Goal: Task Accomplishment & Management: Manage account settings

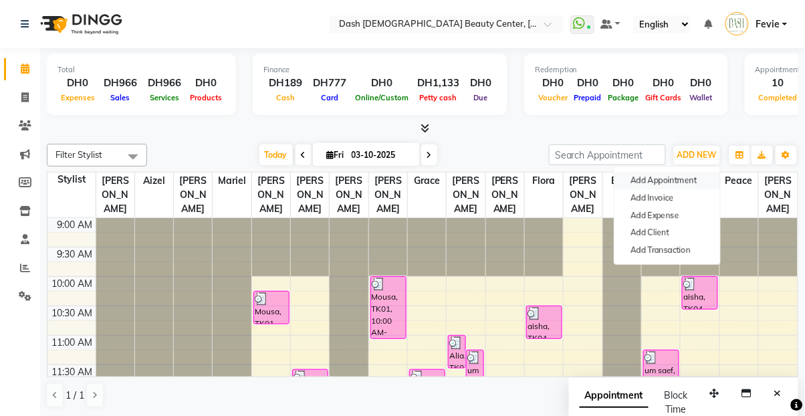
click at [669, 182] on button "Add Appointment" at bounding box center [668, 180] width 106 height 17
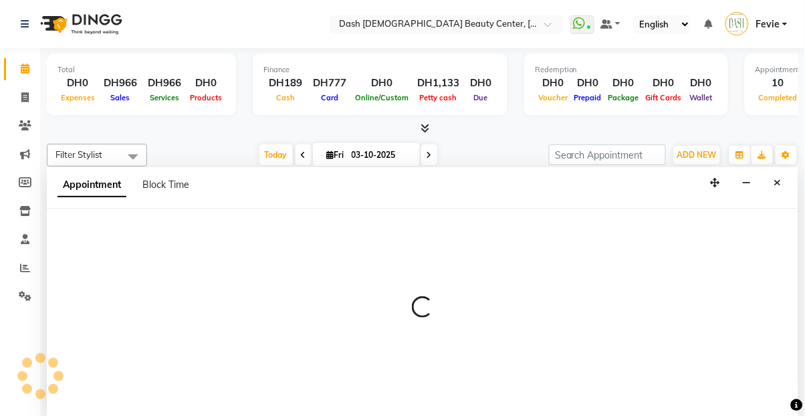
select select "tentative"
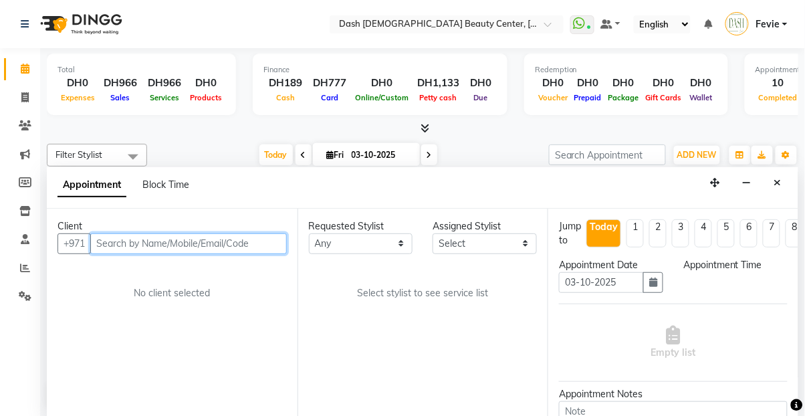
select select "600"
click at [200, 233] on input "text" at bounding box center [188, 243] width 197 height 21
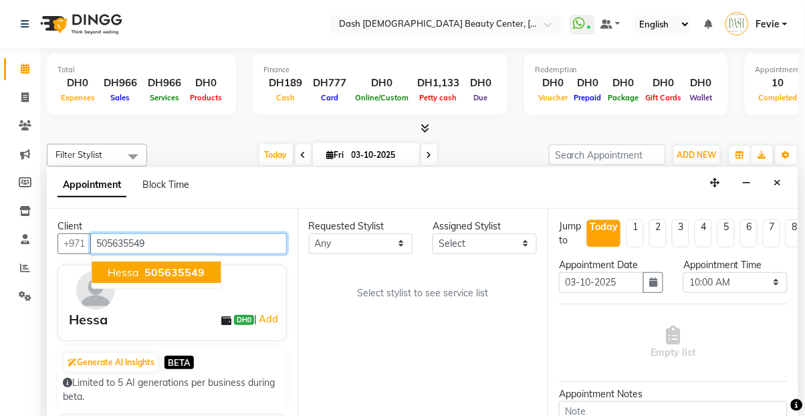
click at [161, 262] on button "Hessa 505635549" at bounding box center [156, 272] width 129 height 21
type input "505635549"
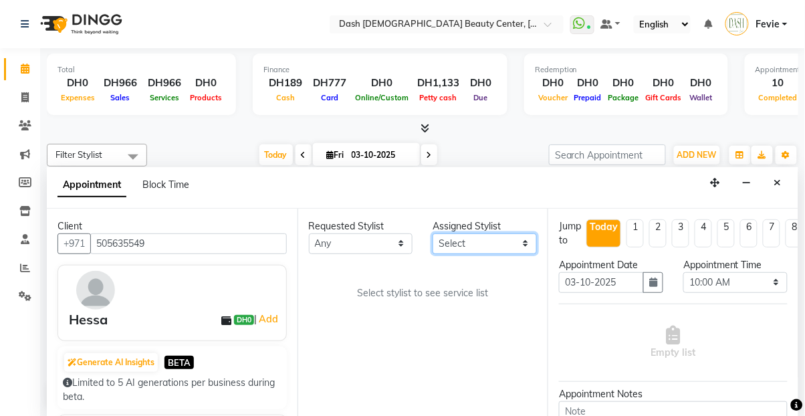
click at [472, 233] on select "Select [PERSON_NAME] [PERSON_NAME] [PERSON_NAME] [PERSON_NAME] [PERSON_NAME] [P…" at bounding box center [485, 243] width 104 height 21
select select "81114"
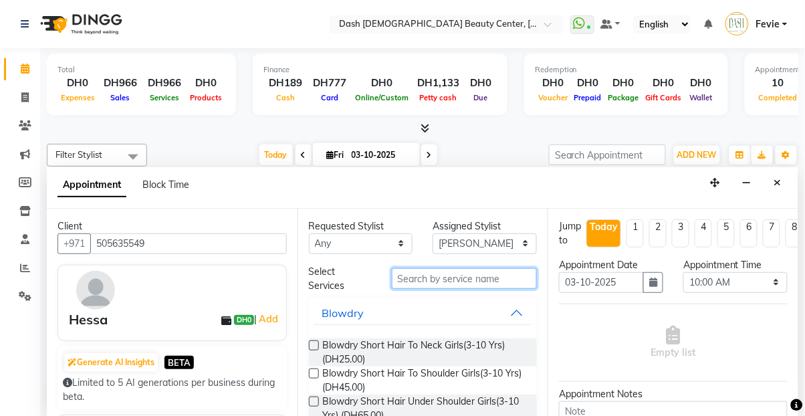
click at [456, 268] on input "text" at bounding box center [465, 278] width 146 height 21
type input "a"
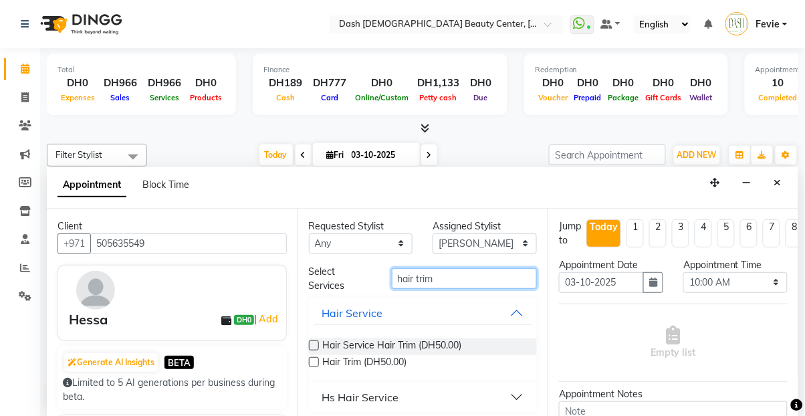
type input "hair trim"
click at [314, 357] on label at bounding box center [314, 362] width 10 height 10
click at [314, 359] on input "checkbox" at bounding box center [313, 363] width 9 height 9
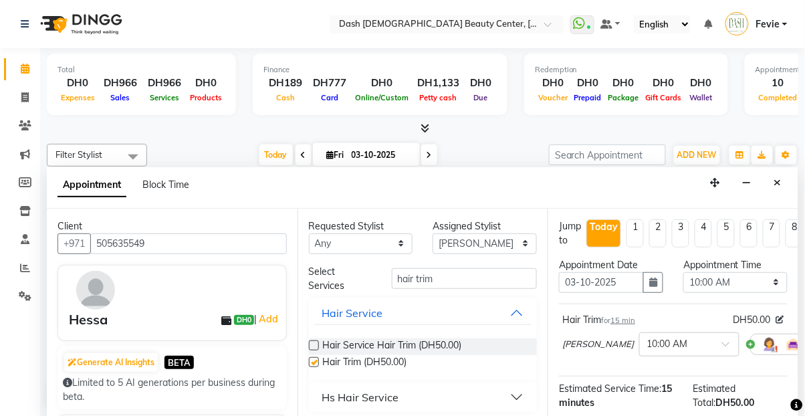
checkbox input "false"
click at [738, 272] on select "Select 10:00 AM 10:15 AM 10:30 AM 10:45 AM 11:00 AM 11:15 AM 11:30 AM 11:45 AM …" at bounding box center [736, 282] width 104 height 21
click at [482, 268] on input "hair trim" at bounding box center [465, 278] width 146 height 21
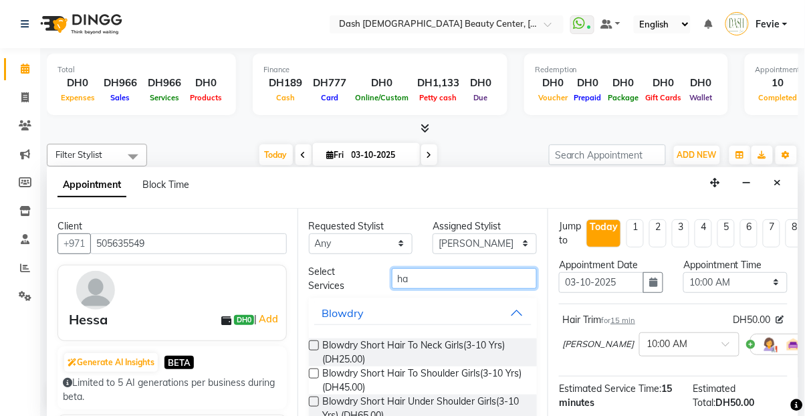
type input "h"
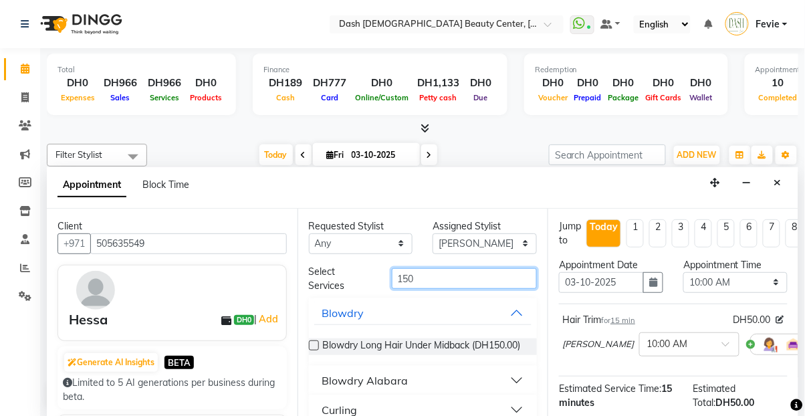
type input "150"
click at [314, 341] on label at bounding box center [314, 346] width 10 height 10
click at [314, 343] on input "checkbox" at bounding box center [313, 347] width 9 height 9
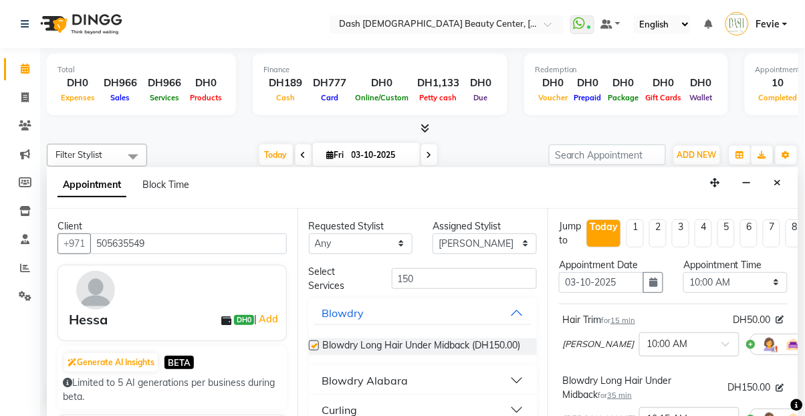
checkbox input "false"
click at [727, 272] on select "Select 10:00 AM 10:15 AM 10:30 AM 10:45 AM 11:00 AM 11:15 AM 11:30 AM 11:45 AM …" at bounding box center [736, 282] width 104 height 21
select select "930"
click at [684, 272] on select "Select 10:00 AM 10:15 AM 10:30 AM 10:45 AM 11:00 AM 11:15 AM 11:30 AM 11:45 AM …" at bounding box center [736, 282] width 104 height 21
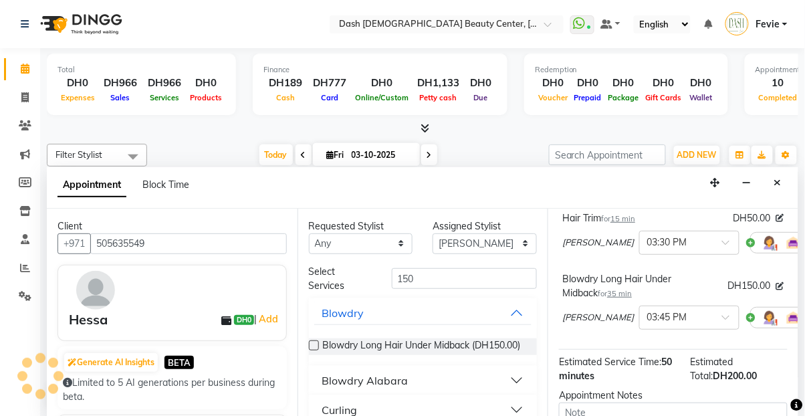
scroll to position [104, 0]
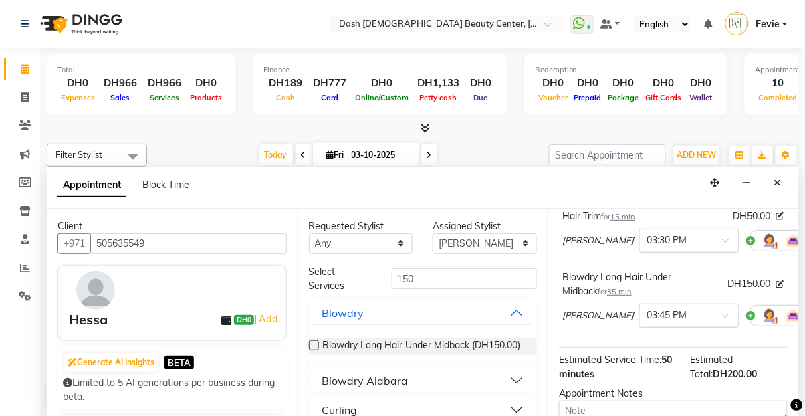
click at [647, 308] on input "text" at bounding box center [676, 315] width 59 height 14
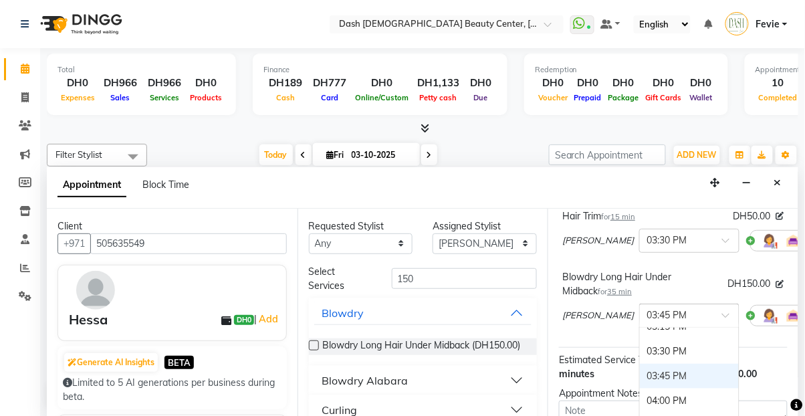
click at [646, 339] on div "03:30 PM" at bounding box center [689, 351] width 99 height 25
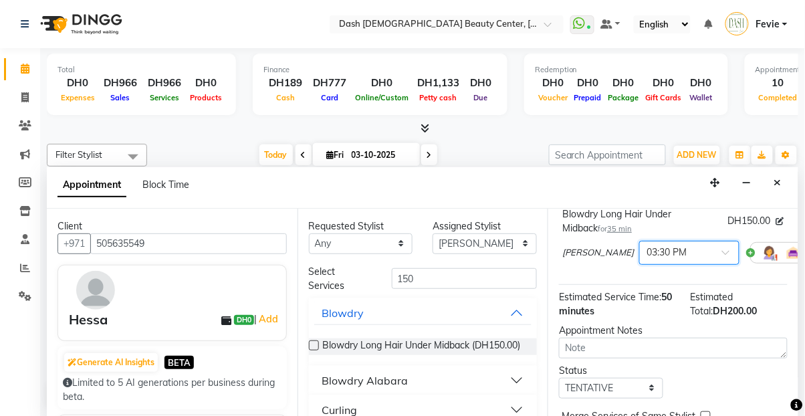
scroll to position [233, 0]
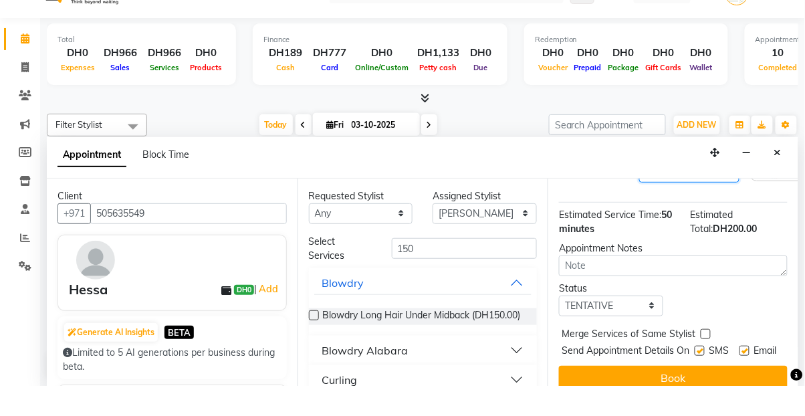
click at [694, 357] on span "Merge Services of Same Stylist" at bounding box center [629, 365] width 134 height 17
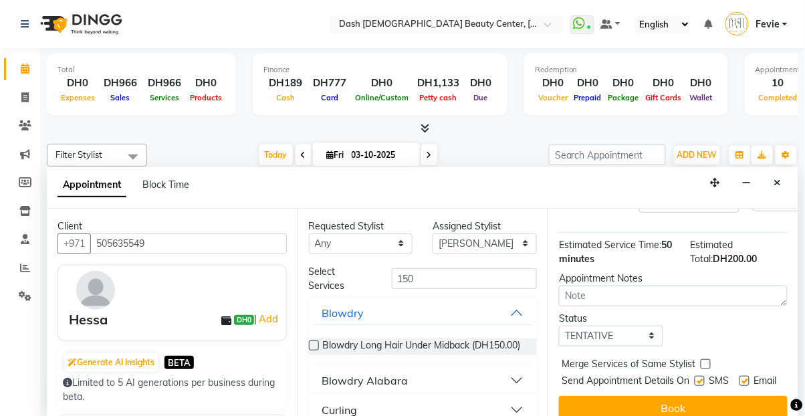
click at [703, 359] on label at bounding box center [706, 364] width 10 height 10
click at [703, 361] on input "checkbox" at bounding box center [705, 365] width 9 height 9
checkbox input "true"
click at [695, 376] on label at bounding box center [700, 381] width 10 height 10
click at [695, 378] on input "checkbox" at bounding box center [699, 382] width 9 height 9
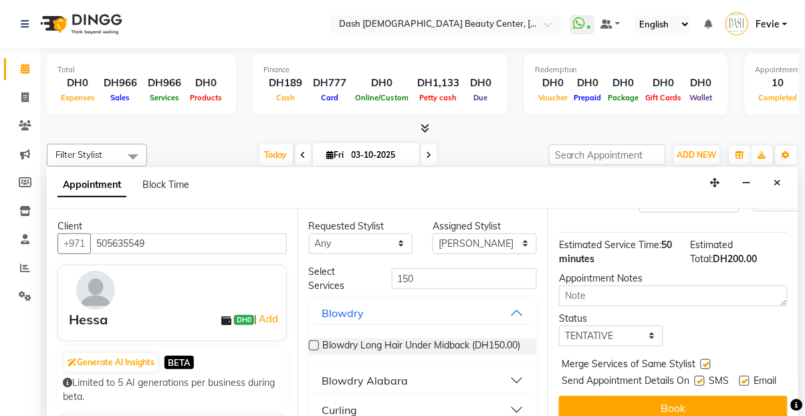
checkbox input "false"
click at [746, 376] on label at bounding box center [745, 381] width 10 height 10
click at [746, 378] on input "checkbox" at bounding box center [744, 382] width 9 height 9
checkbox input "false"
click at [637, 326] on select "Select TENTATIVE CONFIRM CHECK-IN UPCOMING" at bounding box center [611, 336] width 104 height 21
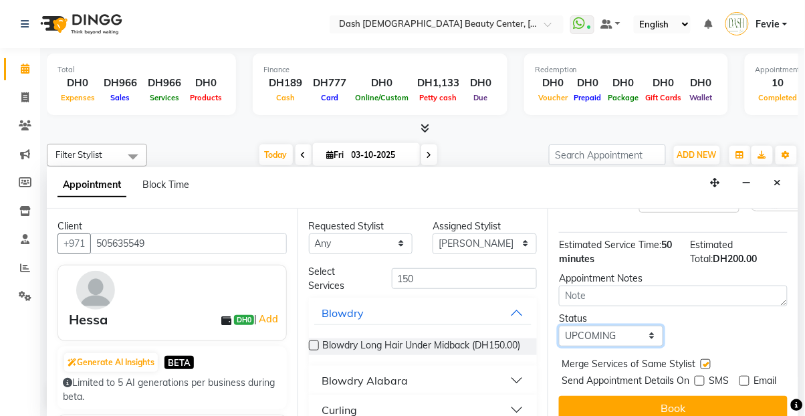
click at [559, 326] on select "Select TENTATIVE CONFIRM CHECK-IN UPCOMING" at bounding box center [611, 336] width 104 height 21
click at [638, 326] on select "Select TENTATIVE CONFIRM CHECK-IN UPCOMING" at bounding box center [611, 336] width 104 height 21
select select "check-in"
click at [559, 326] on select "Select TENTATIVE CONFIRM CHECK-IN UPCOMING" at bounding box center [611, 336] width 104 height 21
click at [669, 396] on button "Book" at bounding box center [673, 408] width 229 height 24
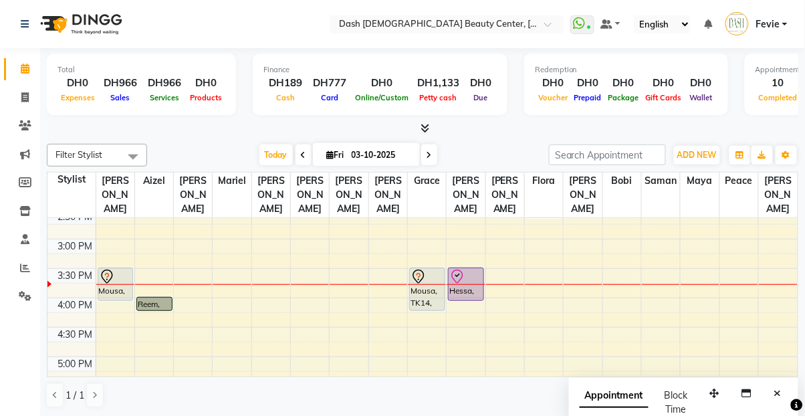
scroll to position [343, 0]
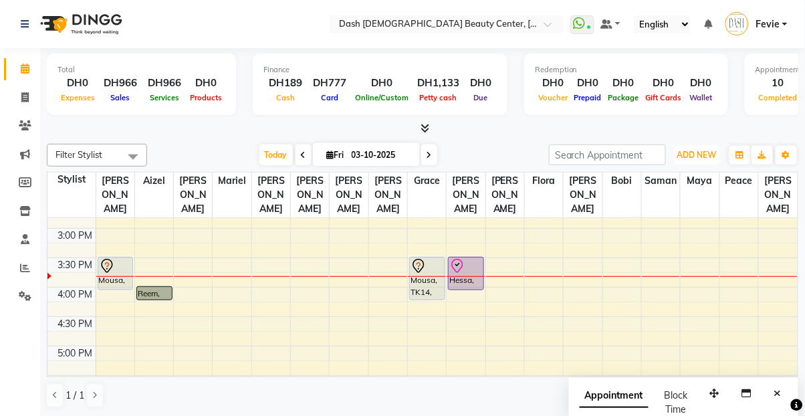
click at [698, 155] on span "ADD NEW" at bounding box center [697, 155] width 39 height 10
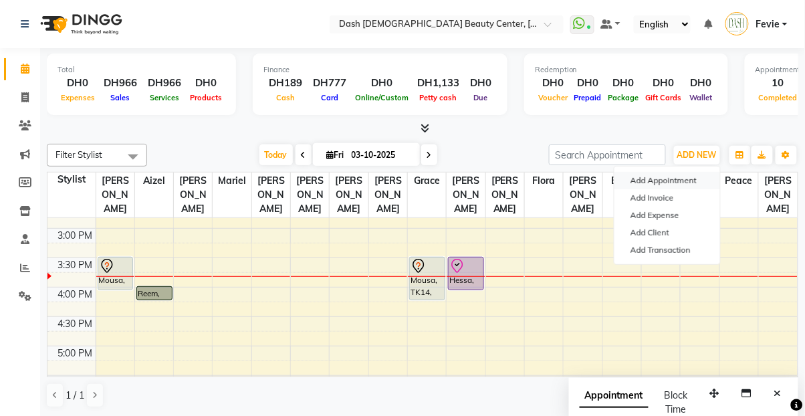
click at [670, 177] on button "Add Appointment" at bounding box center [668, 180] width 106 height 17
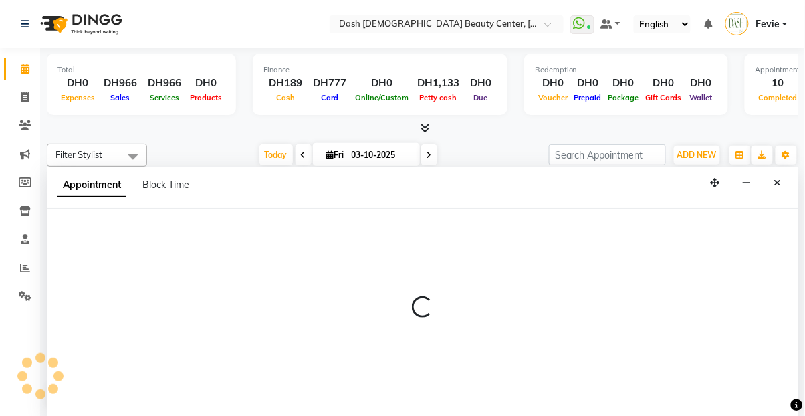
scroll to position [0, 0]
select select "tentative"
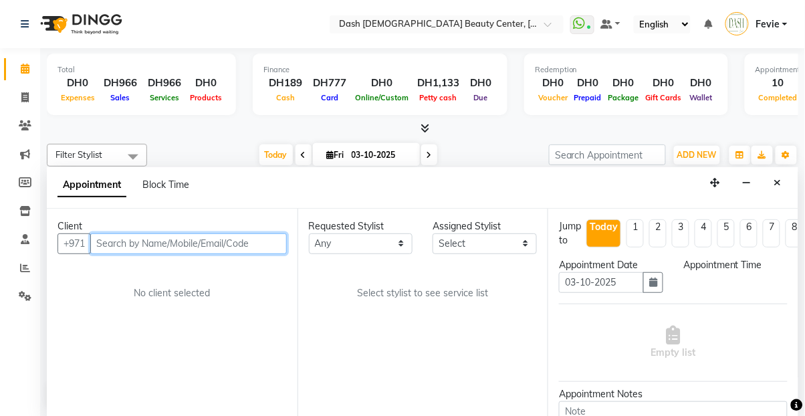
select select "600"
click at [193, 233] on input "text" at bounding box center [188, 243] width 197 height 21
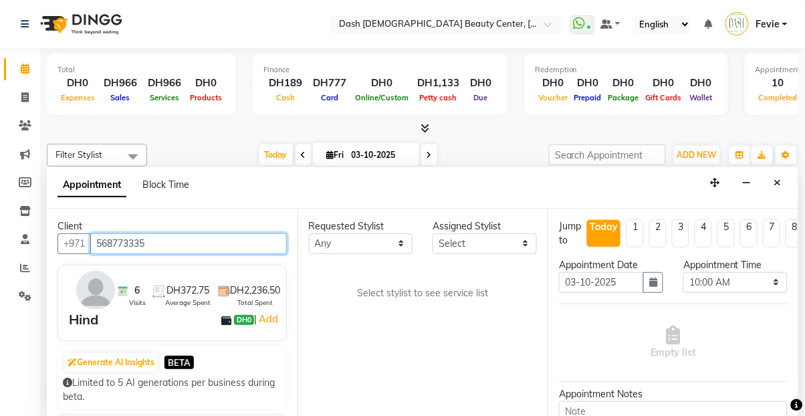
type input "568773335"
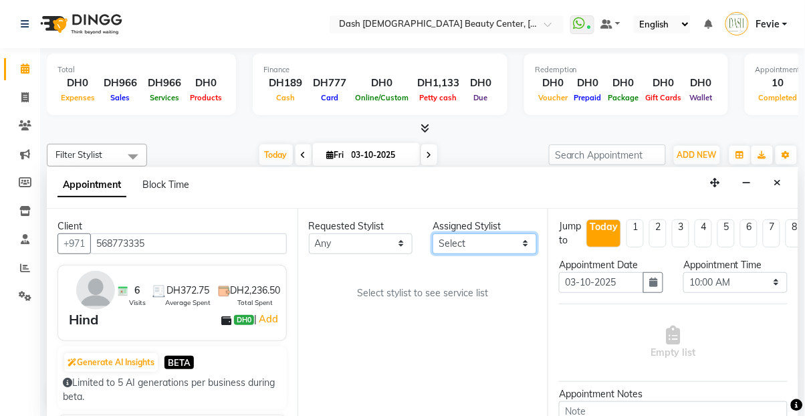
click at [470, 233] on select "Select [PERSON_NAME] [PERSON_NAME] [PERSON_NAME] [PERSON_NAME] [PERSON_NAME] [P…" at bounding box center [485, 243] width 104 height 21
select select "81109"
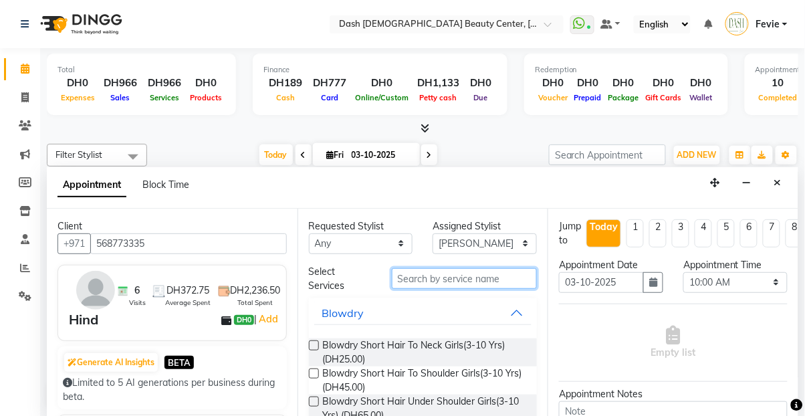
click at [434, 268] on input "text" at bounding box center [465, 278] width 146 height 21
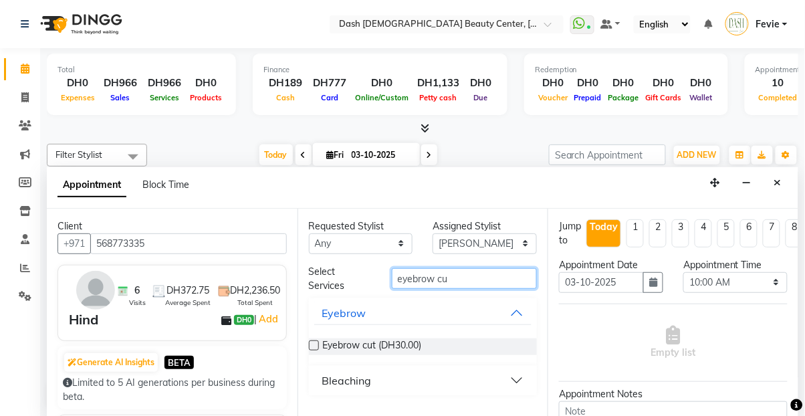
type input "eyebrow cu"
click at [315, 341] on label at bounding box center [314, 346] width 10 height 10
click at [315, 343] on input "checkbox" at bounding box center [313, 347] width 9 height 9
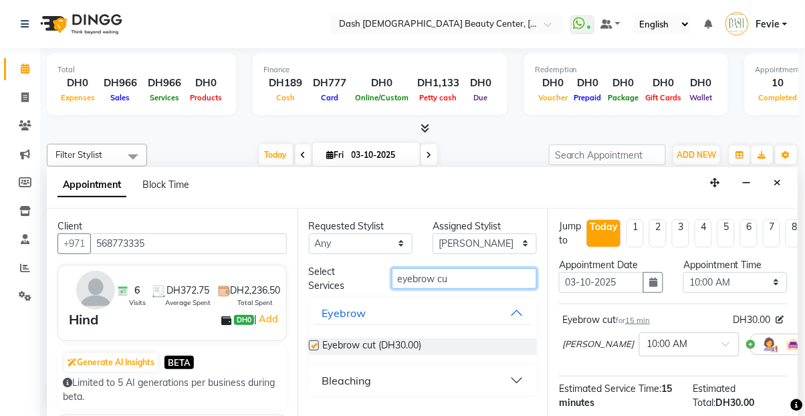
click at [512, 268] on input "eyebrow cu" at bounding box center [465, 278] width 146 height 21
checkbox input "false"
type input "e"
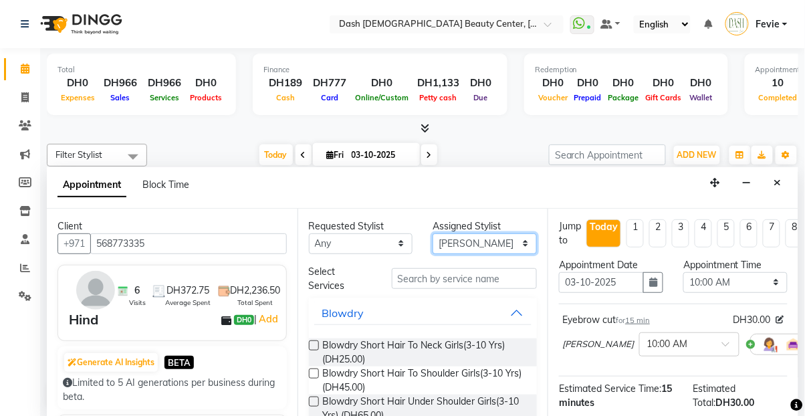
click at [486, 233] on select "Select [PERSON_NAME] [PERSON_NAME] [PERSON_NAME] [PERSON_NAME] [PERSON_NAME] [P…" at bounding box center [485, 243] width 104 height 21
select select "82784"
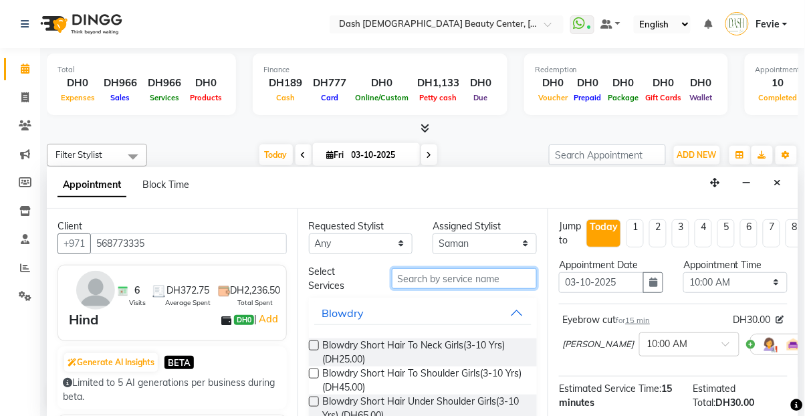
click at [443, 268] on input "text" at bounding box center [465, 278] width 146 height 21
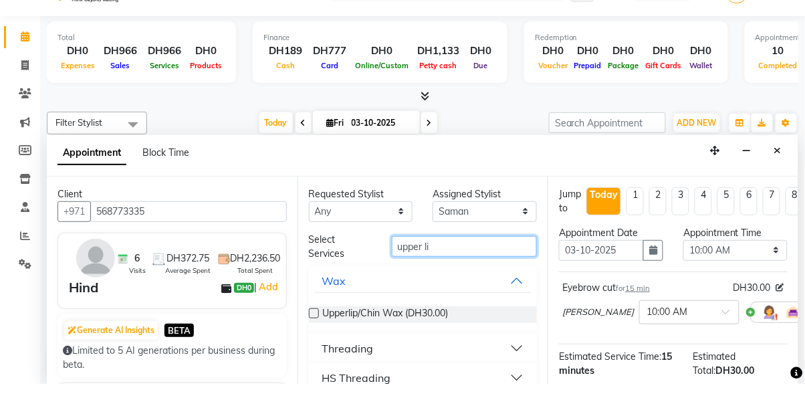
type input "upper li"
click at [431, 398] on button "HS Threading" at bounding box center [423, 410] width 218 height 24
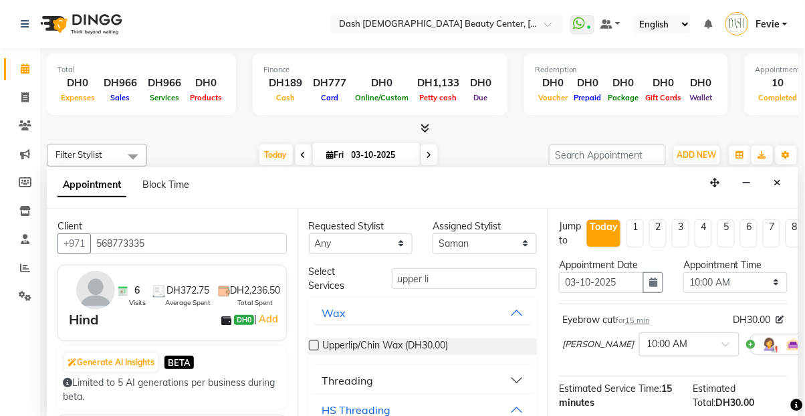
click at [508, 369] on button "Threading" at bounding box center [423, 381] width 218 height 24
click at [494, 369] on button "Threading" at bounding box center [423, 381] width 218 height 24
click at [501, 369] on button "Threading" at bounding box center [423, 381] width 218 height 24
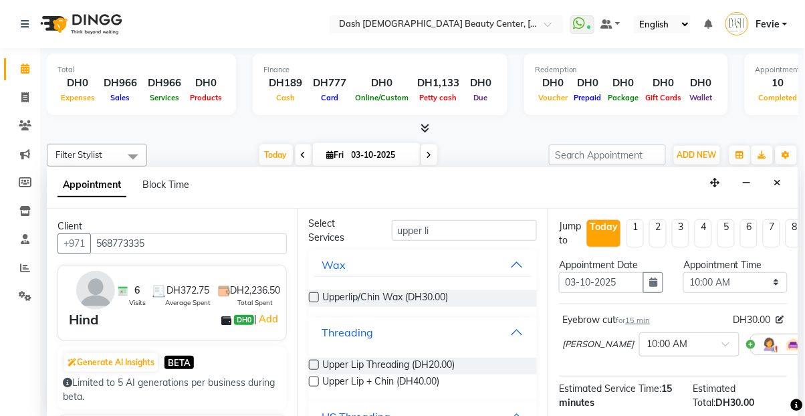
scroll to position [68, 0]
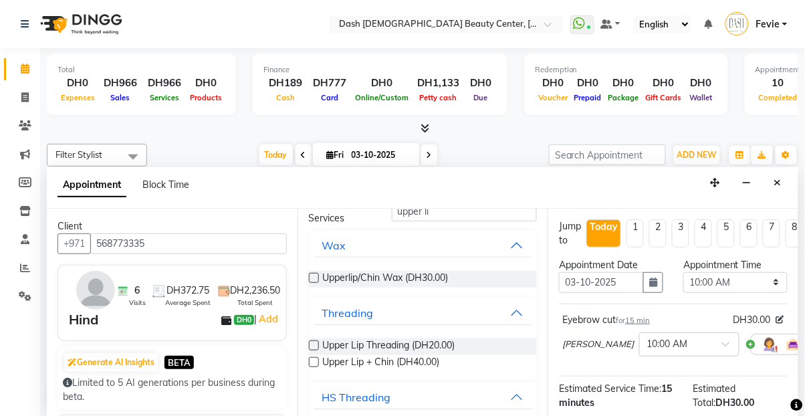
click at [314, 341] on label at bounding box center [314, 346] width 10 height 10
click at [314, 343] on input "checkbox" at bounding box center [313, 347] width 9 height 9
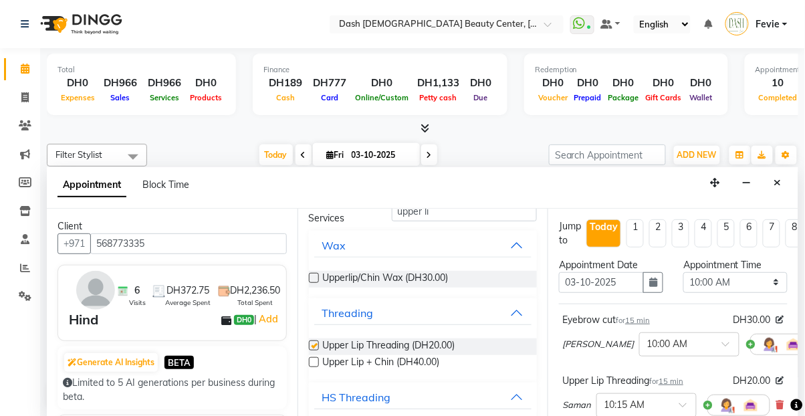
checkbox input "false"
click at [723, 272] on select "Select 10:00 AM 10:15 AM 10:30 AM 10:45 AM 11:00 AM 11:15 AM 11:30 AM 11:45 AM …" at bounding box center [736, 282] width 104 height 21
select select "960"
click at [684, 272] on select "Select 10:00 AM 10:15 AM 10:30 AM 10:45 AM 11:00 AM 11:15 AM 11:30 AM 11:45 AM …" at bounding box center [736, 282] width 104 height 21
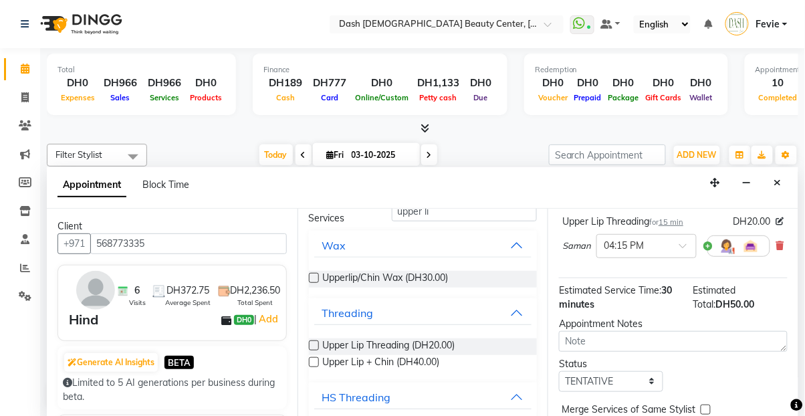
scroll to position [204, 0]
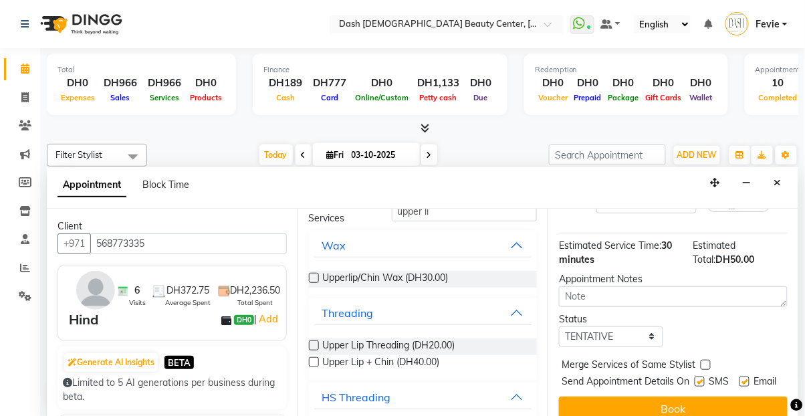
click at [706, 360] on label at bounding box center [706, 365] width 10 height 10
click at [706, 362] on input "checkbox" at bounding box center [705, 366] width 9 height 9
checkbox input "true"
click at [682, 375] on span "Send Appointment Details On" at bounding box center [626, 383] width 128 height 17
click at [743, 377] on label at bounding box center [745, 382] width 10 height 10
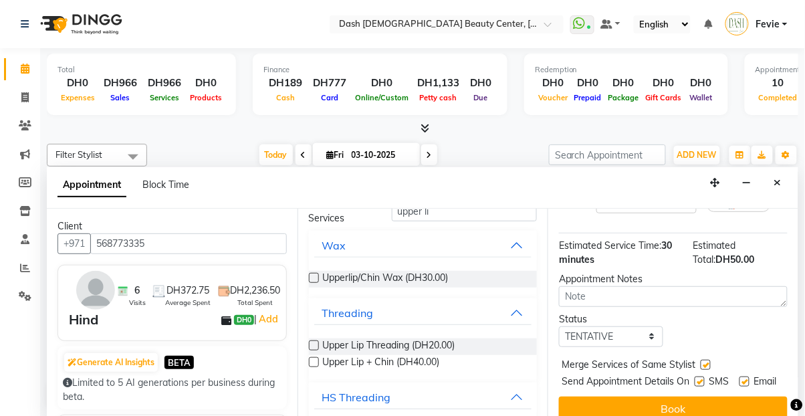
click at [743, 379] on input "checkbox" at bounding box center [744, 383] width 9 height 9
checkbox input "false"
click at [680, 375] on span "Send Appointment Details On" at bounding box center [626, 383] width 128 height 17
click at [637, 326] on select "Select TENTATIVE CONFIRM CHECK-IN UPCOMING" at bounding box center [611, 336] width 104 height 21
select select "check-in"
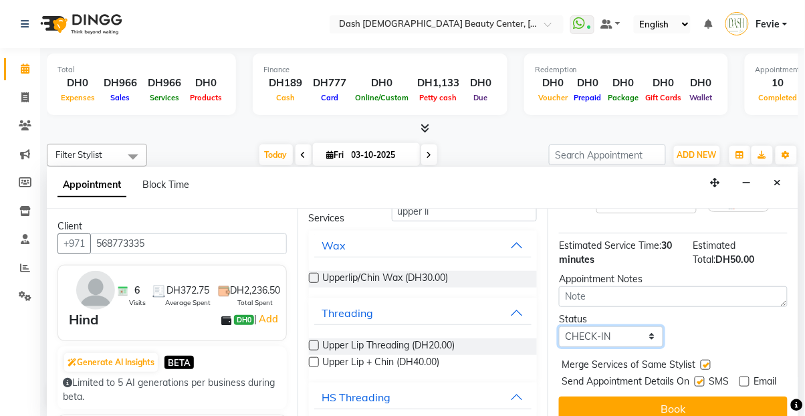
click at [559, 326] on select "Select TENTATIVE CONFIRM CHECK-IN UPCOMING" at bounding box center [611, 336] width 104 height 21
click at [676, 403] on button "Book" at bounding box center [673, 409] width 229 height 24
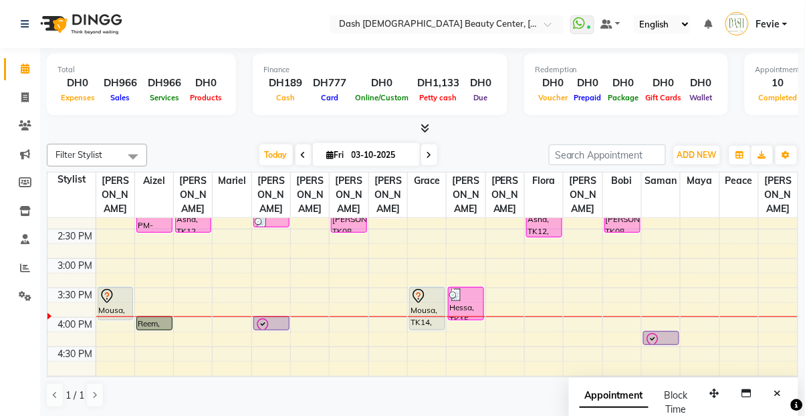
scroll to position [304, 0]
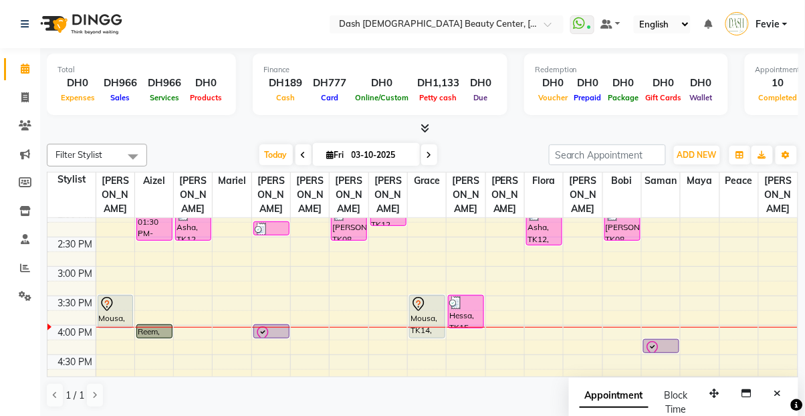
click at [151, 324] on link "Reem, TK05, 04:00 PM-04:15 PM, Additional Hair Spa" at bounding box center [154, 331] width 36 height 14
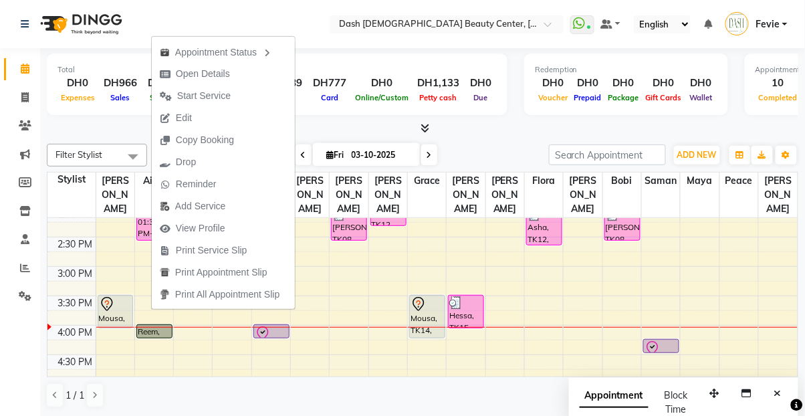
click at [205, 114] on button "Edit" at bounding box center [223, 118] width 143 height 22
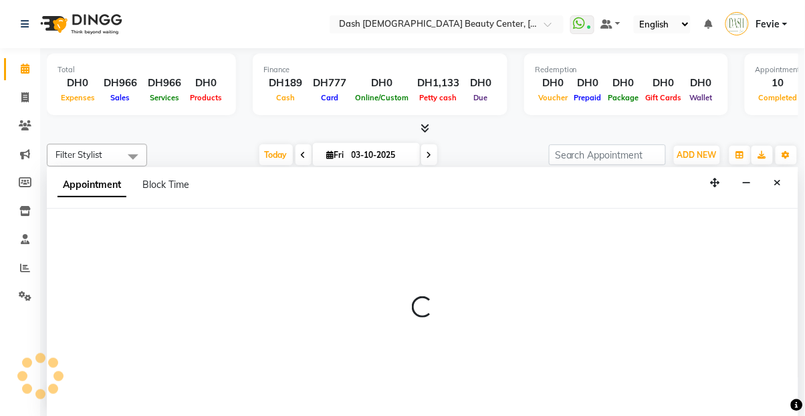
scroll to position [0, 0]
select select "tentative"
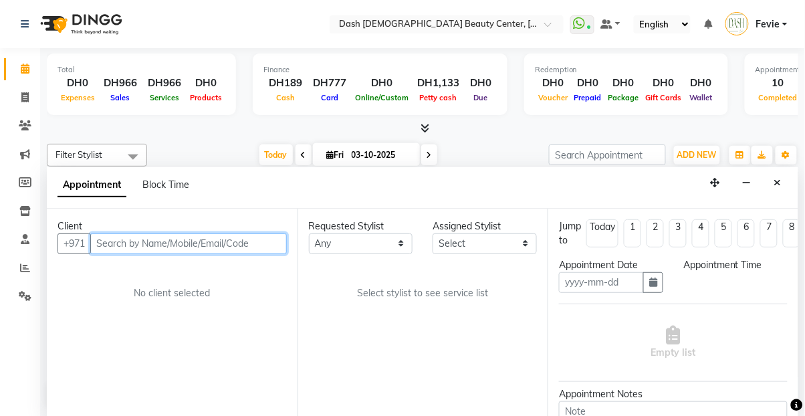
type input "03-10-2025"
select select "upcoming"
select select "960"
select select "81106"
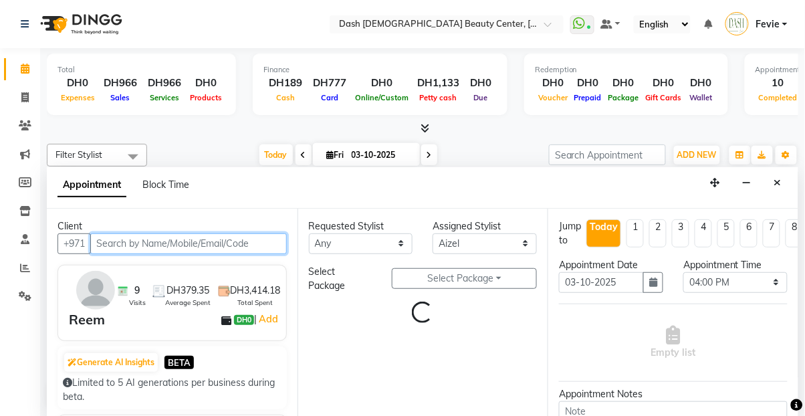
scroll to position [411, 0]
select select "4202"
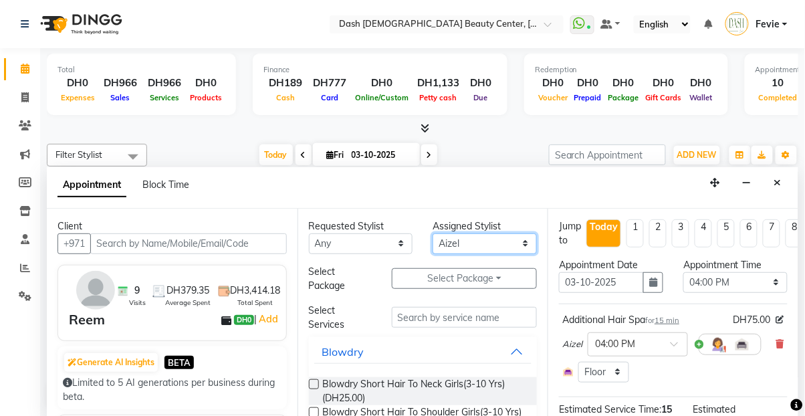
click at [490, 233] on select "Select [PERSON_NAME] [PERSON_NAME] [PERSON_NAME] [PERSON_NAME] [PERSON_NAME] [P…" at bounding box center [485, 243] width 104 height 21
select select "81111"
click at [433, 233] on select "Select [PERSON_NAME] [PERSON_NAME] [PERSON_NAME] [PERSON_NAME] [PERSON_NAME] [P…" at bounding box center [485, 243] width 104 height 21
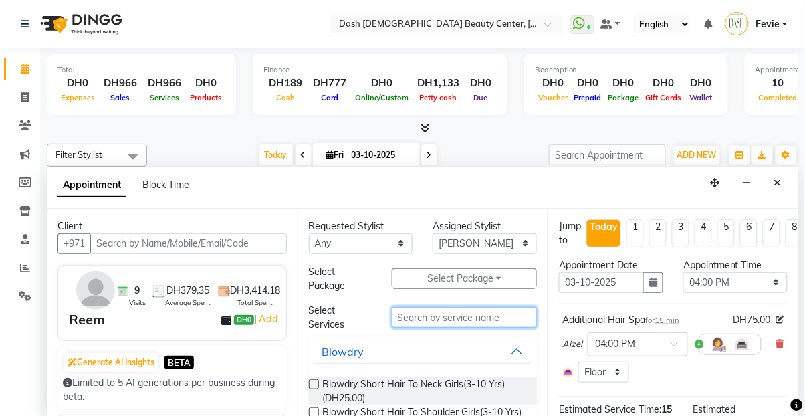
click at [456, 307] on input "text" at bounding box center [465, 317] width 146 height 21
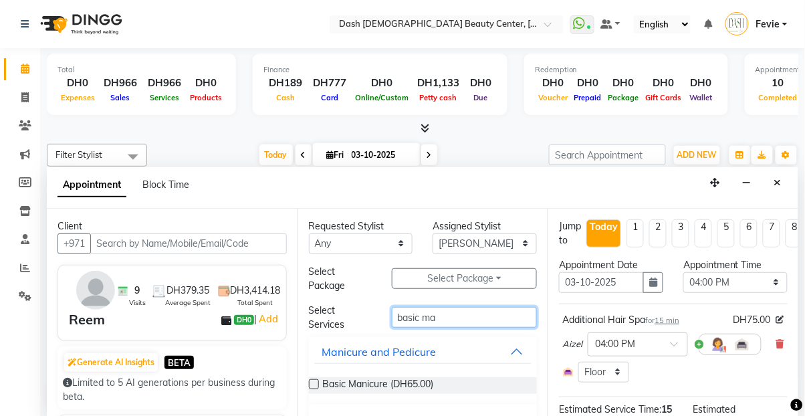
type input "basic ma"
click at [314, 379] on label at bounding box center [314, 384] width 10 height 10
click at [314, 381] on input "checkbox" at bounding box center [313, 385] width 9 height 9
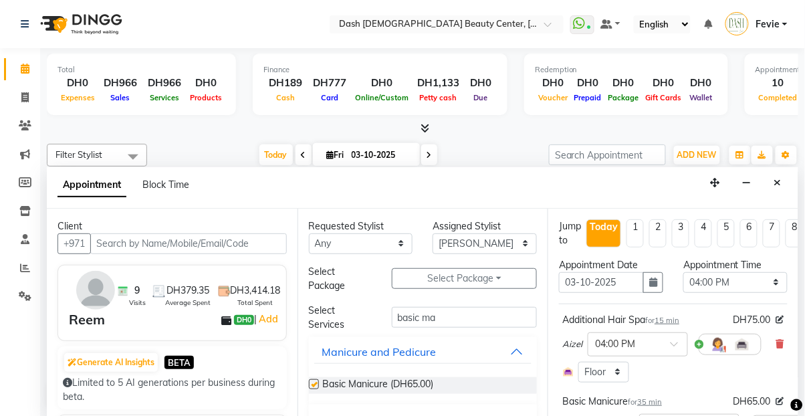
checkbox input "false"
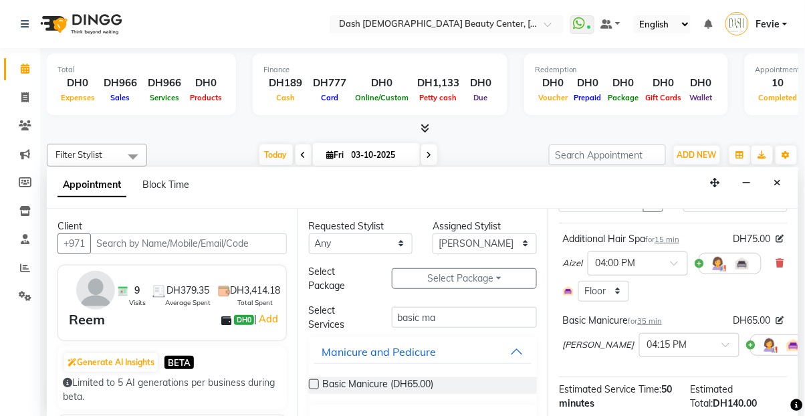
scroll to position [175, 0]
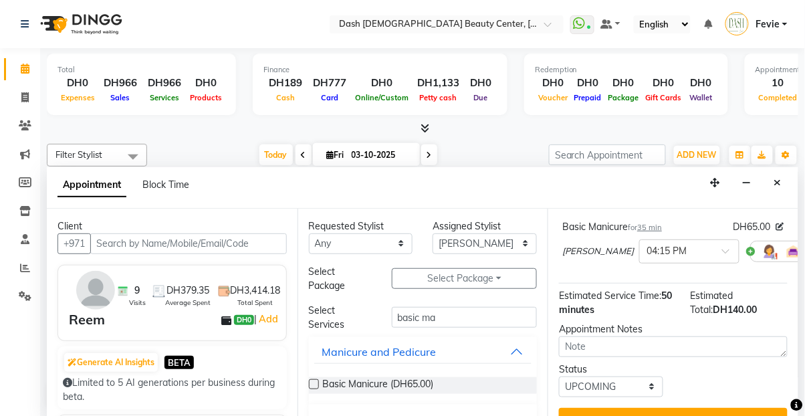
click at [683, 408] on button "Update" at bounding box center [673, 420] width 229 height 24
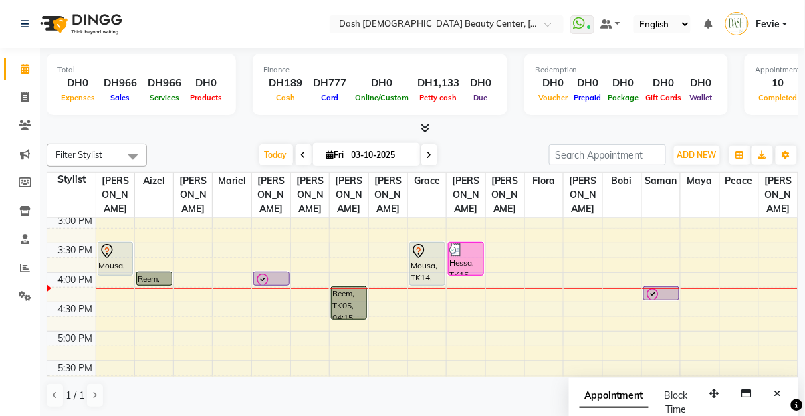
scroll to position [354, 0]
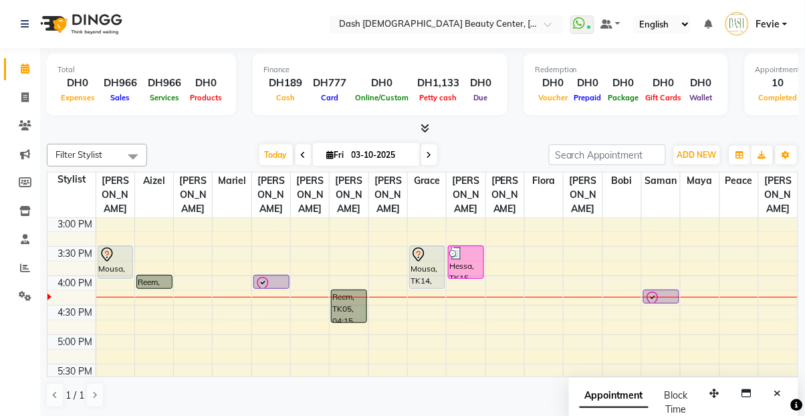
click at [262, 281] on icon at bounding box center [263, 282] width 5 height 3
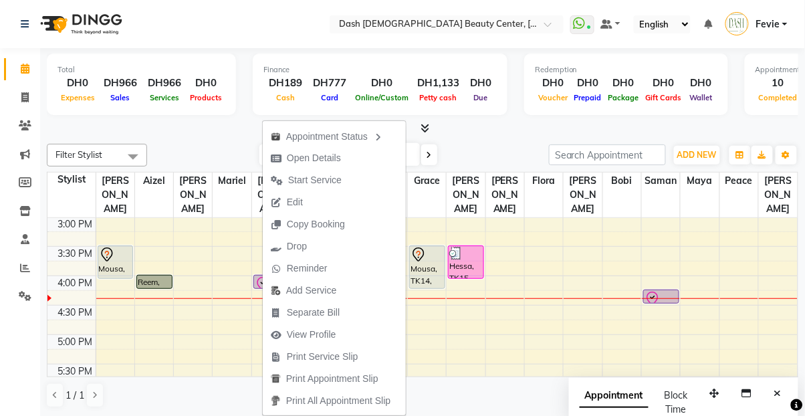
click at [171, 145] on div "[DATE] [DATE]" at bounding box center [348, 155] width 389 height 20
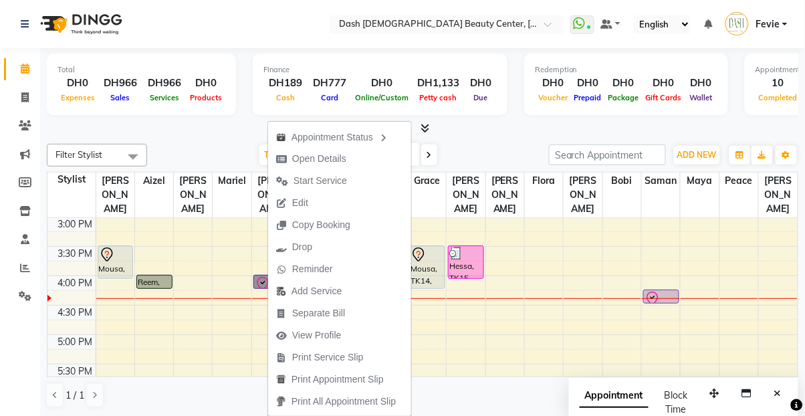
click at [320, 162] on span "Open Details" at bounding box center [319, 159] width 54 height 14
select select "8"
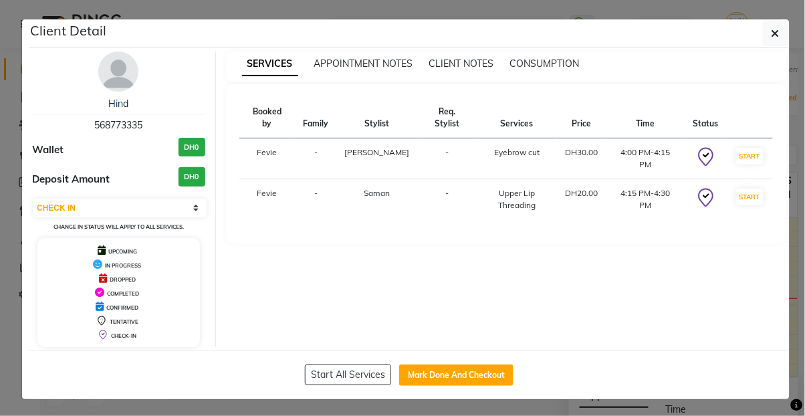
click at [775, 39] on span "button" at bounding box center [776, 33] width 8 height 13
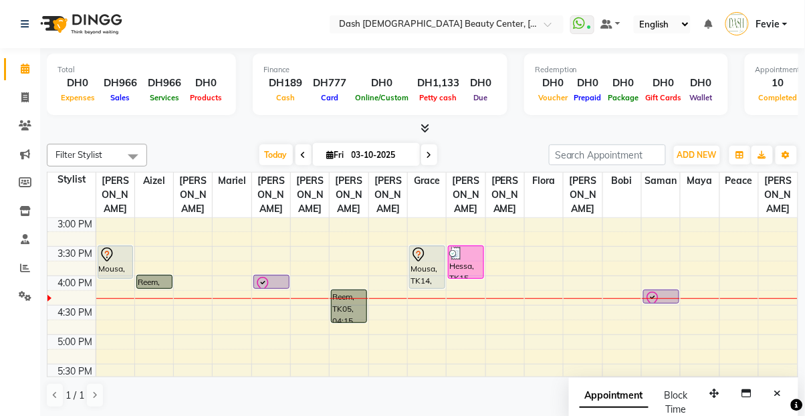
click at [268, 276] on icon at bounding box center [263, 284] width 16 height 16
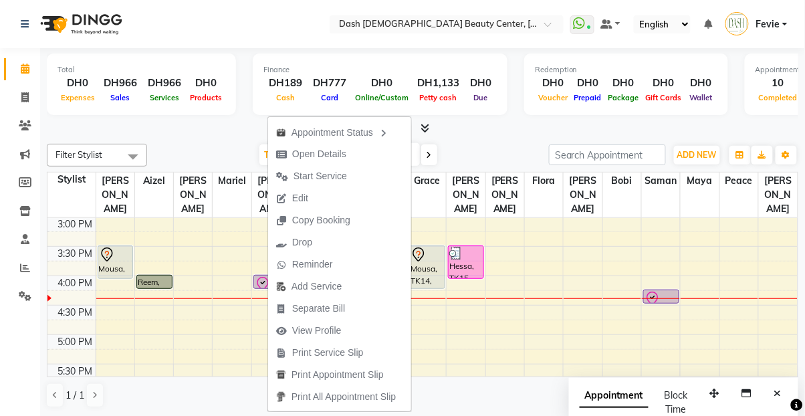
click at [316, 166] on span "Start Service" at bounding box center [311, 176] width 87 height 22
